Goal: Information Seeking & Learning: Learn about a topic

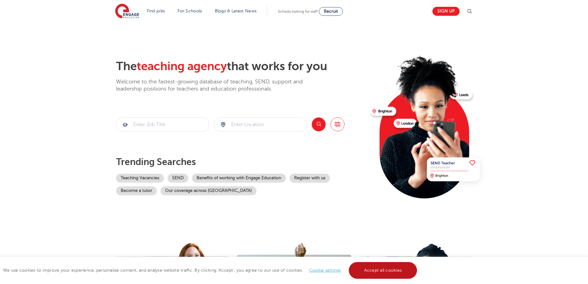
click at [372, 272] on link "Accept all cookies" at bounding box center [383, 270] width 69 height 17
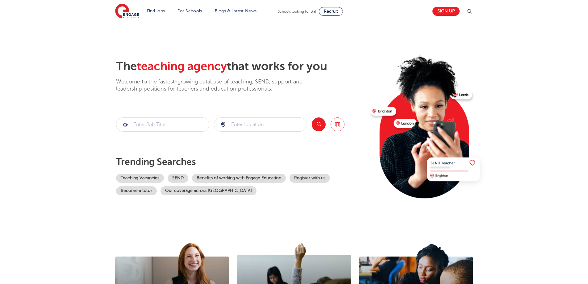
click at [154, 116] on div "The teaching agency that works for you Welcome to the fastest-growing database …" at bounding box center [240, 134] width 249 height 150
click at [156, 120] on input "search" at bounding box center [162, 125] width 93 height 14
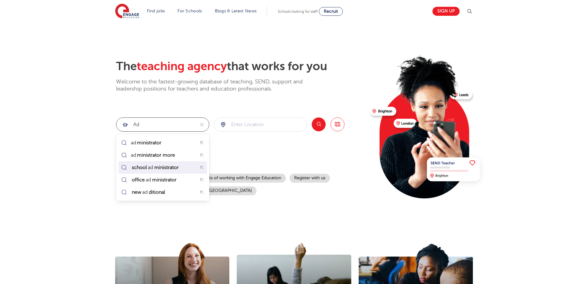
click at [168, 168] on mark "ministrator" at bounding box center [166, 167] width 26 height 7
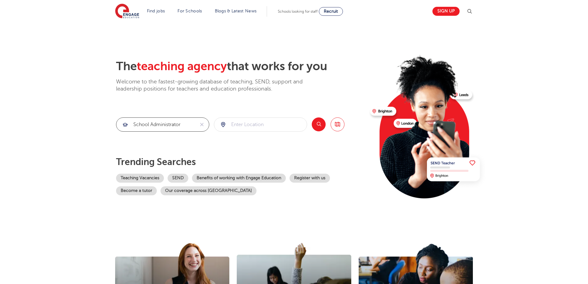
type input "school administrator"
click at [260, 127] on input "search" at bounding box center [260, 125] width 93 height 14
click at [318, 122] on button "Search" at bounding box center [319, 124] width 14 height 14
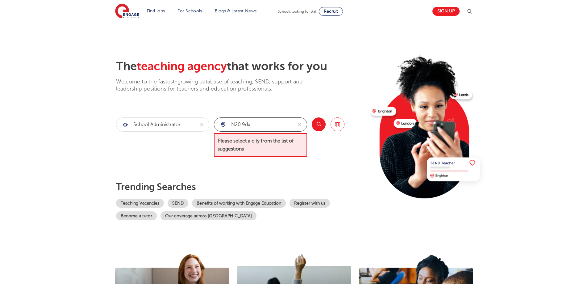
click at [259, 124] on input "n20 9dx" at bounding box center [253, 125] width 78 height 14
click at [260, 123] on input "n20 9dx" at bounding box center [253, 125] width 78 height 14
type input "N209DX"
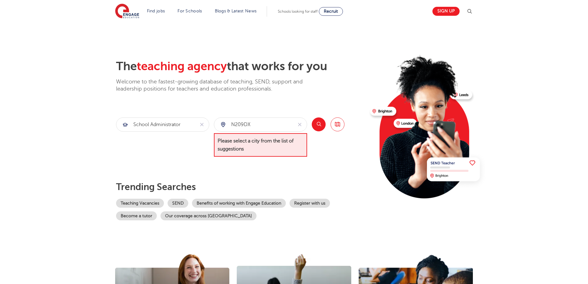
click at [179, 168] on div "The teaching agency that works for you Welcome to the fastest-growing database …" at bounding box center [240, 139] width 249 height 161
click at [248, 146] on span "Please select a city from the list of suggestions" at bounding box center [260, 145] width 93 height 24
click at [222, 126] on div "N209DX" at bounding box center [253, 125] width 78 height 14
click at [223, 123] on div "N209DX" at bounding box center [253, 125] width 78 height 14
click at [224, 123] on div "N209DX" at bounding box center [253, 125] width 78 height 14
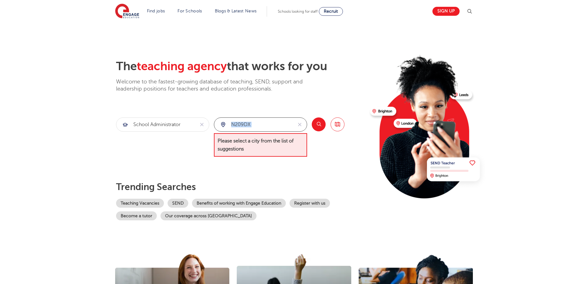
click at [269, 121] on input "N209DX" at bounding box center [253, 125] width 78 height 14
click at [276, 120] on input "N209DX" at bounding box center [253, 125] width 78 height 14
click at [337, 127] on link "Browse all Jobs" at bounding box center [338, 124] width 14 height 14
